Goal: Task Accomplishment & Management: Complete application form

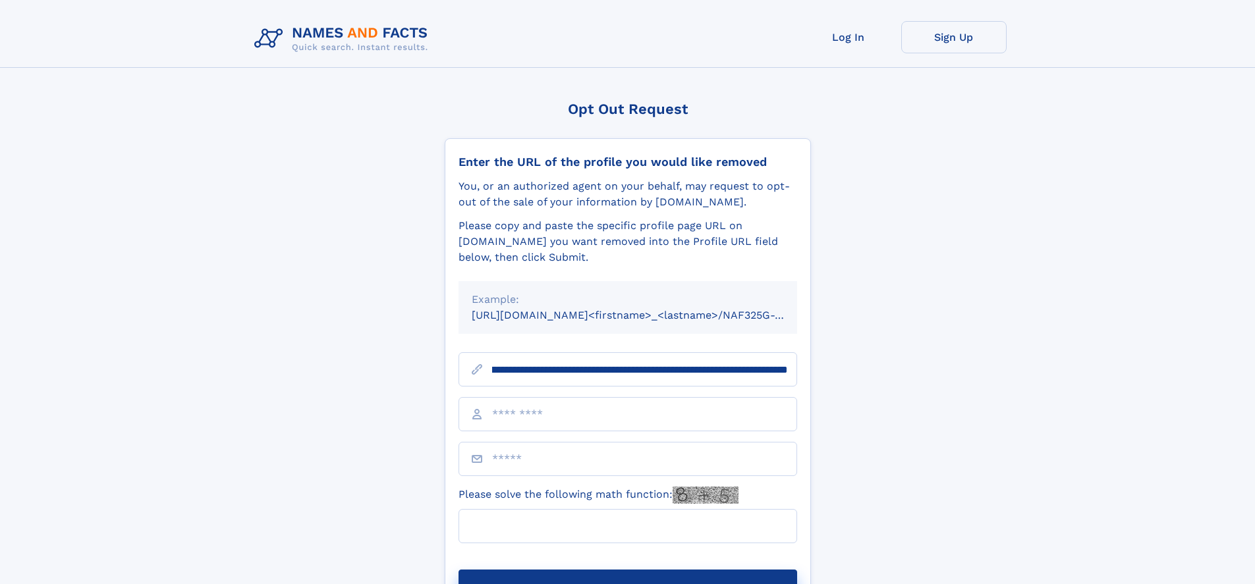
scroll to position [0, 163]
type input "**********"
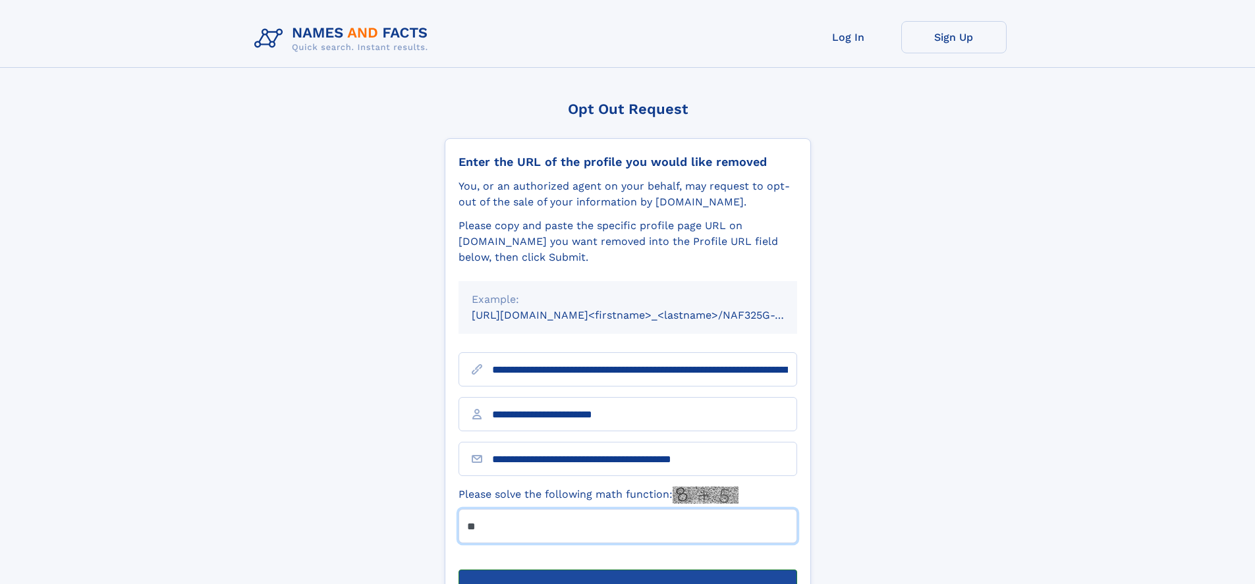
type input "**"
click at [627, 570] on button "Submit Opt Out Request" at bounding box center [627, 591] width 339 height 42
